Goal: Information Seeking & Learning: Learn about a topic

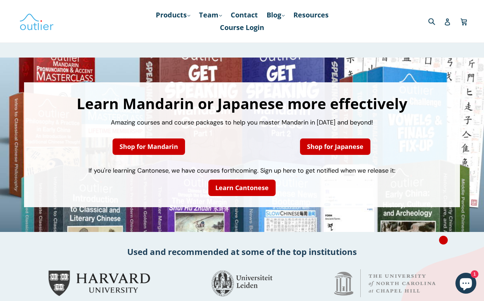
click at [279, 18] on link "Blog .cls-1{fill:#231f20} expand" at bounding box center [275, 15] width 25 height 13
click at [290, 39] on link "Chinese" at bounding box center [290, 33] width 42 height 13
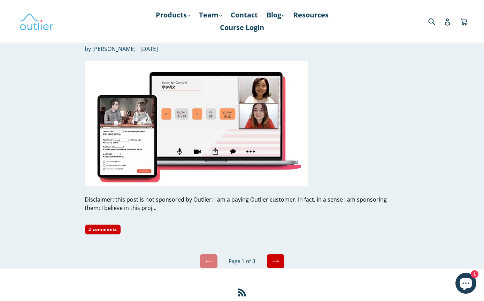
scroll to position [3334, 0]
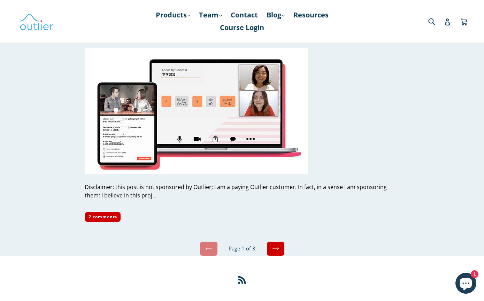
click at [280, 242] on link "Next" at bounding box center [276, 248] width 18 height 15
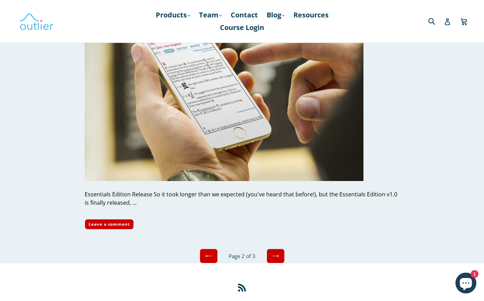
scroll to position [2993, 0]
click at [280, 248] on link "Next" at bounding box center [276, 255] width 18 height 15
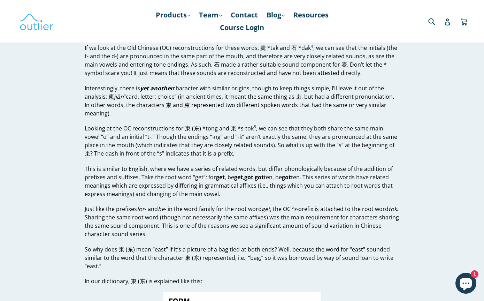
scroll to position [824, 0]
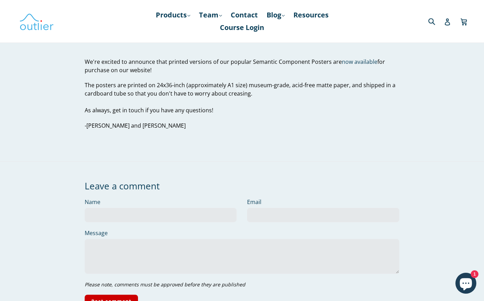
click at [352, 59] on link "now available" at bounding box center [360, 62] width 36 height 8
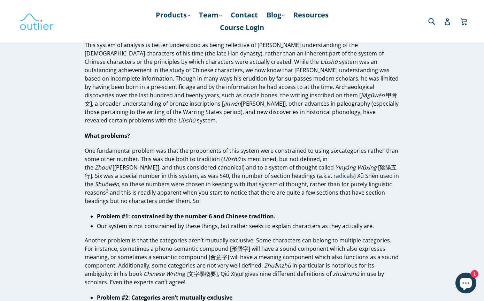
scroll to position [279, 0]
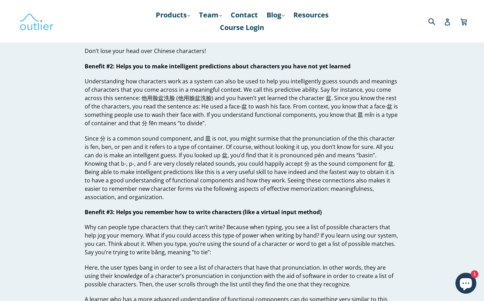
scroll to position [438, 0]
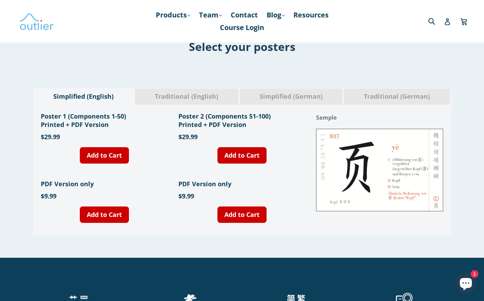
scroll to position [239, 0]
click at [109, 121] on h1 "Poster 1 (Components 1-50) Printed + PDF Version" at bounding box center [104, 120] width 127 height 17
click at [105, 126] on h1 "Poster 1 (Components 1-50) Printed + PDF Version" at bounding box center [104, 120] width 127 height 17
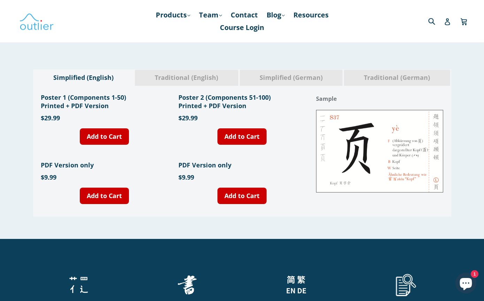
scroll to position [259, 0]
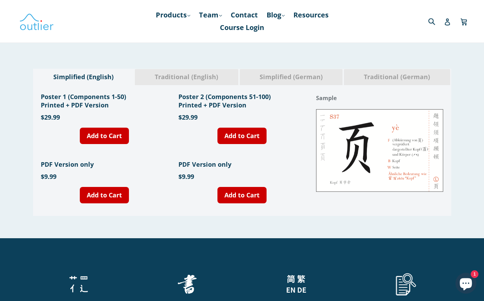
click at [217, 108] on h1 "Poster 2 (Components 51-100) Printed + PDF Version" at bounding box center [241, 100] width 127 height 17
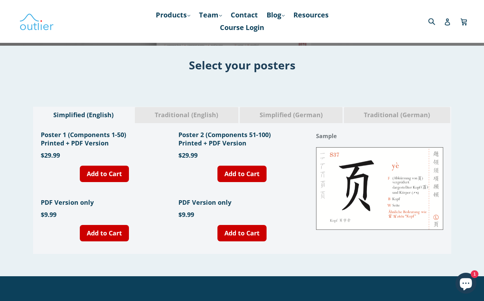
scroll to position [216, 0]
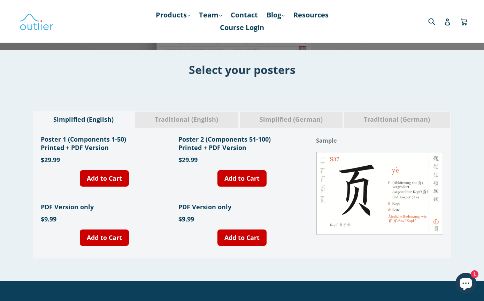
click at [308, 120] on span "Simplified (German)" at bounding box center [291, 119] width 93 height 9
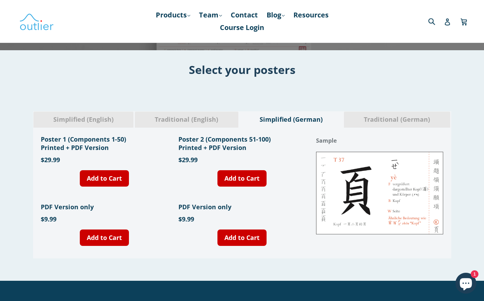
click at [395, 122] on span "Traditional (German)" at bounding box center [397, 119] width 96 height 9
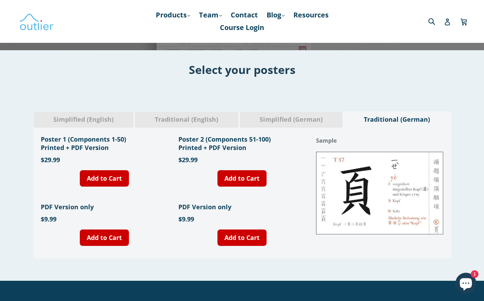
click at [323, 122] on span "Simplified (German)" at bounding box center [291, 119] width 93 height 9
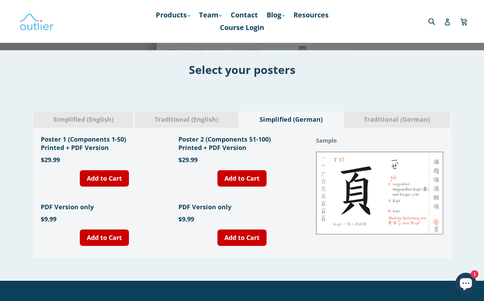
click at [224, 115] on div "Traditional (English)" at bounding box center [186, 119] width 104 height 16
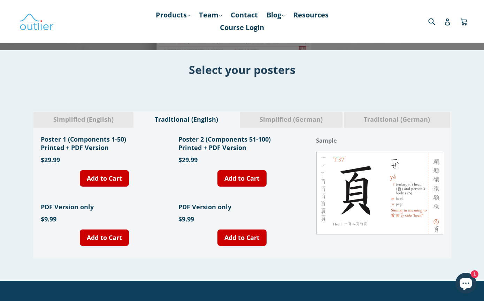
click at [295, 118] on span "Simplified (German)" at bounding box center [291, 119] width 93 height 9
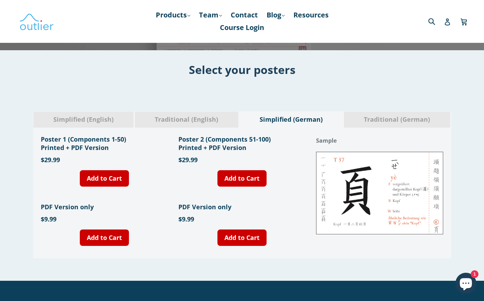
click at [107, 120] on span "Simplified (English)" at bounding box center [84, 119] width 90 height 9
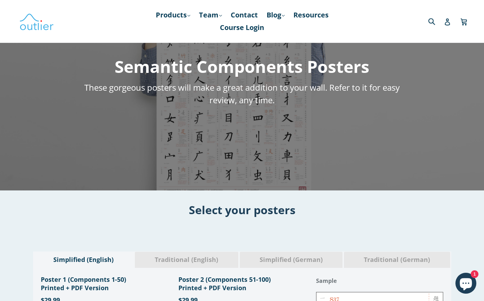
scroll to position [76, 0]
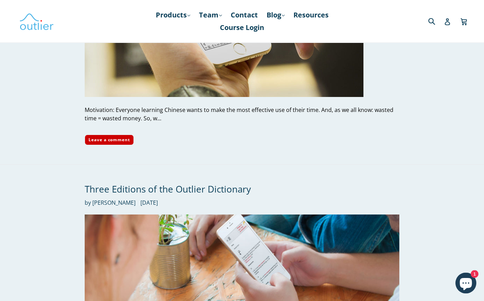
scroll to position [542, 0]
